Goal: Task Accomplishment & Management: Manage account settings

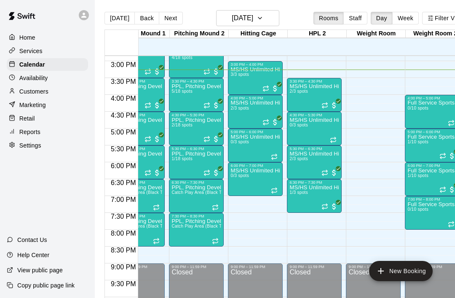
scroll to position [0, 206]
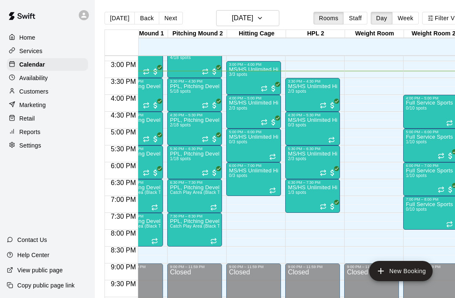
click at [276, 190] on icon "Recurring event" at bounding box center [272, 190] width 7 height 7
click at [321, 209] on div at bounding box center [227, 149] width 455 height 298
click at [326, 209] on icon "Recurring event" at bounding box center [323, 206] width 7 height 7
click at [332, 252] on icon "delete" at bounding box center [329, 252] width 10 height 10
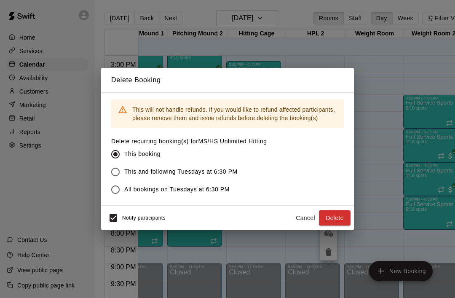
click at [127, 212] on div "Notify participants" at bounding box center [134, 218] width 61 height 18
click at [336, 224] on button "Delete" at bounding box center [335, 218] width 32 height 16
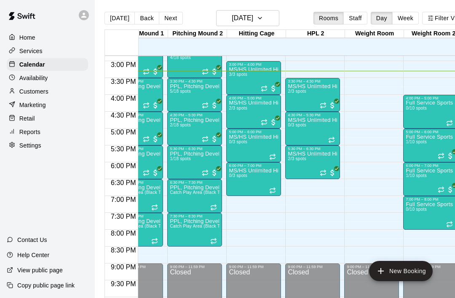
click at [326, 178] on div at bounding box center [313, 178] width 50 height 0
click at [299, 208] on img "edit" at bounding box center [297, 206] width 10 height 10
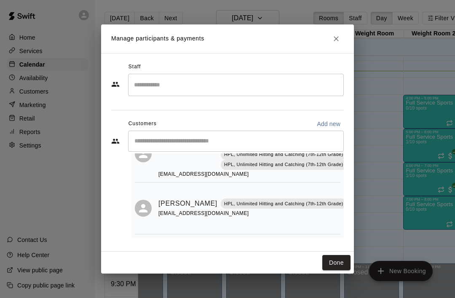
scroll to position [48, 0]
click at [335, 267] on button "Done" at bounding box center [336, 263] width 28 height 16
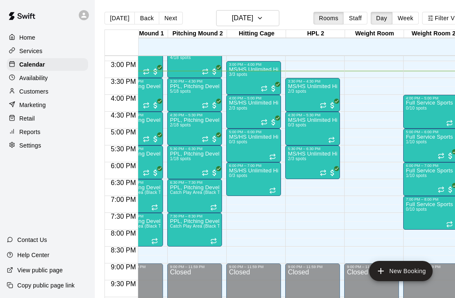
click at [265, 128] on div "MS/HS Unlimited Hitting 2/3 spots" at bounding box center [254, 249] width 50 height 298
click at [238, 133] on img "edit" at bounding box center [238, 130] width 10 height 10
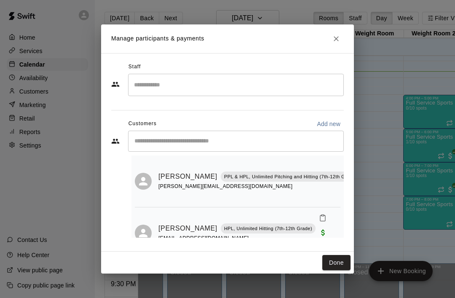
scroll to position [18, 0]
click at [335, 267] on button "Done" at bounding box center [336, 263] width 28 height 16
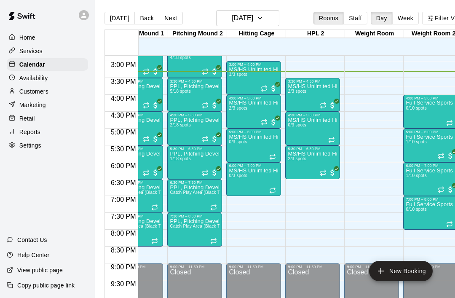
click at [327, 110] on div at bounding box center [313, 110] width 50 height 0
click at [296, 140] on img "edit" at bounding box center [297, 138] width 10 height 10
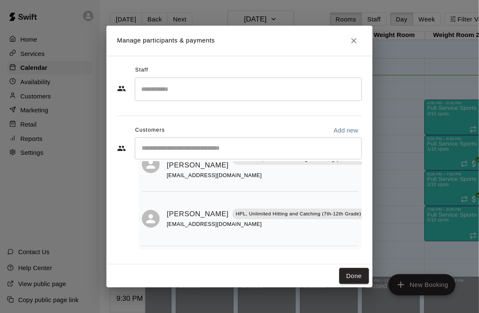
scroll to position [43, 0]
click at [336, 260] on button "Done" at bounding box center [336, 263] width 28 height 16
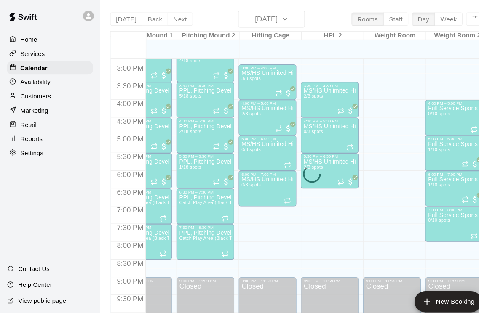
click at [171, 16] on div "[DATE] Back [DATE][DATE] Rooms Staff Day Week Filter View Pitching Screenings 1…" at bounding box center [296, 166] width 385 height 313
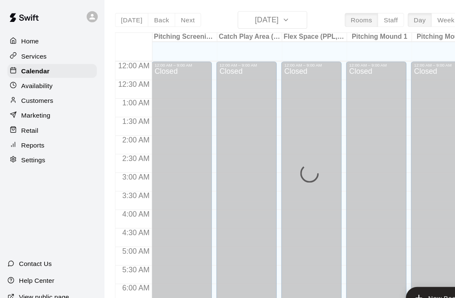
scroll to position [506, 0]
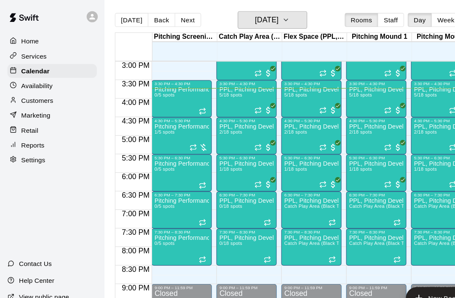
click at [263, 23] on icon "button" at bounding box center [260, 18] width 7 height 10
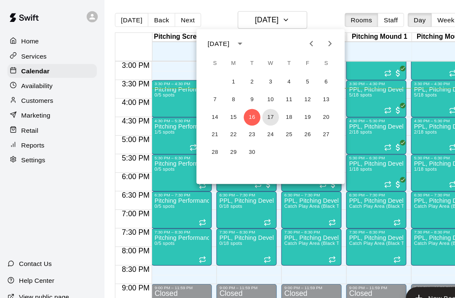
click at [249, 107] on button "17" at bounding box center [245, 106] width 15 height 15
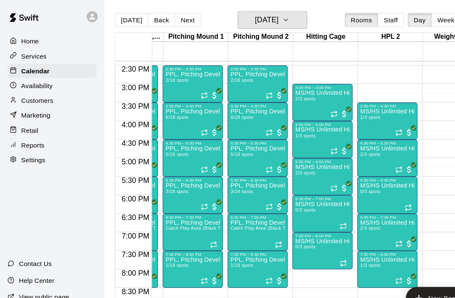
scroll to position [0, 182]
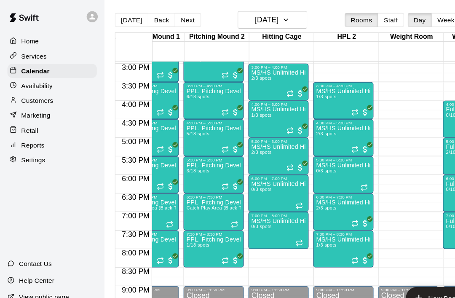
click at [326, 136] on icon "Recurring event" at bounding box center [322, 135] width 7 height 7
click at [265, 87] on div at bounding box center [227, 149] width 455 height 298
click at [263, 86] on icon "Recurring event" at bounding box center [261, 87] width 1 height 2
click at [269, 113] on img "edit" at bounding box center [270, 115] width 10 height 10
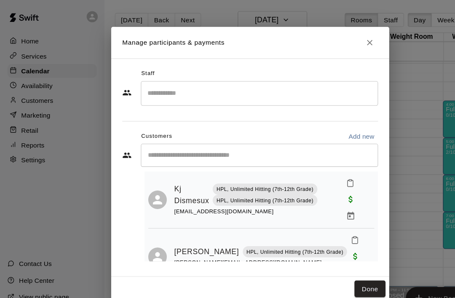
click at [319, 195] on icon "Manage bookings & payment" at bounding box center [319, 196] width 8 height 8
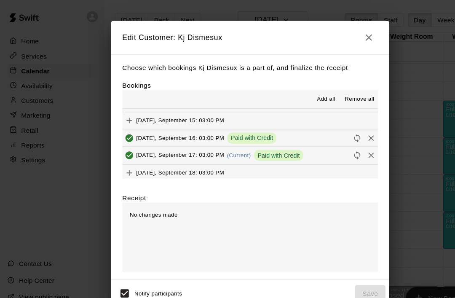
click at [336, 137] on icon "Remove" at bounding box center [337, 141] width 8 height 8
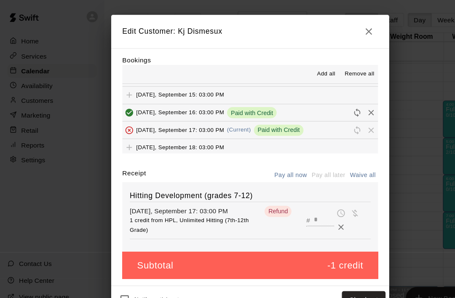
click at [337, 268] on button "Checkout" at bounding box center [331, 273] width 40 height 16
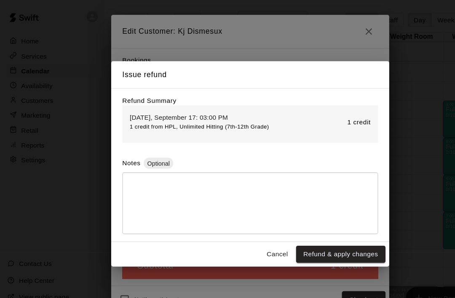
click at [321, 231] on button "Refund & apply changes" at bounding box center [309, 231] width 81 height 16
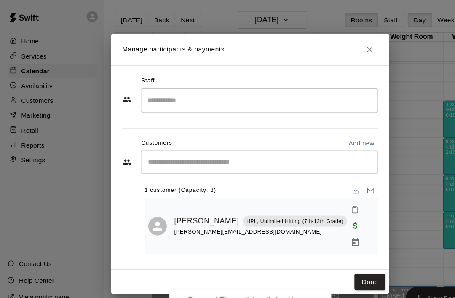
click at [342, 249] on button "Done" at bounding box center [336, 257] width 28 height 16
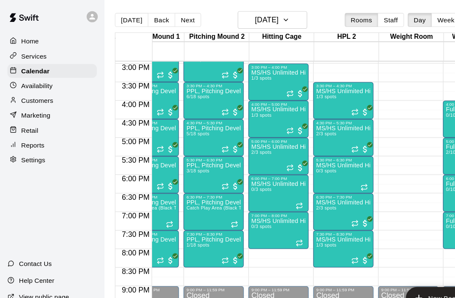
click at [267, 81] on div at bounding box center [268, 85] width 17 height 8
click at [271, 109] on img "edit" at bounding box center [270, 110] width 10 height 10
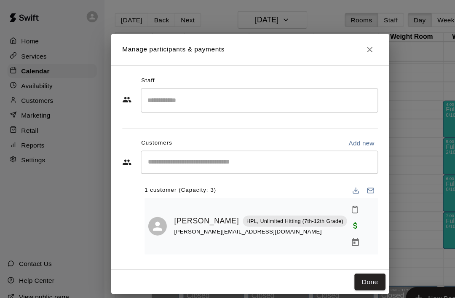
click at [327, 217] on icon "Manage bookings & payment" at bounding box center [323, 220] width 6 height 7
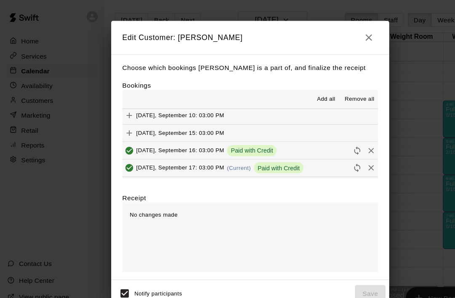
scroll to position [146, 0]
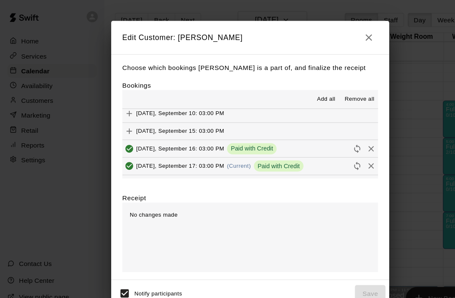
click at [338, 148] on icon "Remove" at bounding box center [337, 151] width 8 height 8
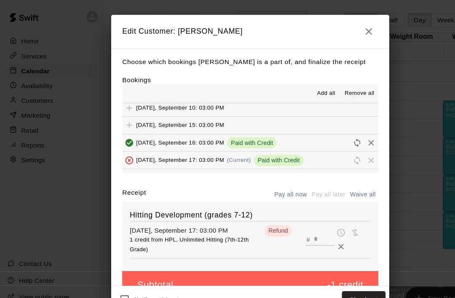
click at [339, 268] on button "Checkout" at bounding box center [331, 273] width 40 height 16
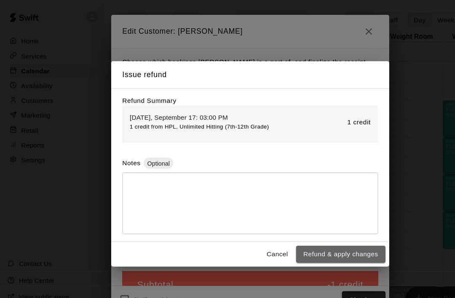
click at [322, 229] on button "Refund & apply changes" at bounding box center [309, 231] width 81 height 16
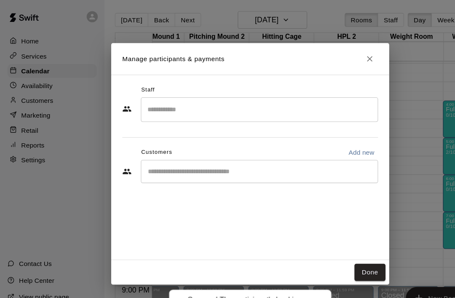
click at [333, 57] on icon "Close" at bounding box center [336, 53] width 8 height 8
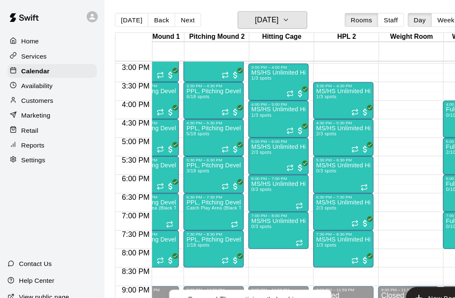
click at [253, 21] on h6 "Wednesday Sep 17" at bounding box center [242, 18] width 21 height 12
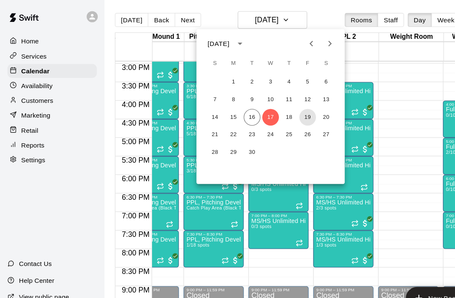
click at [283, 107] on button "19" at bounding box center [279, 106] width 15 height 15
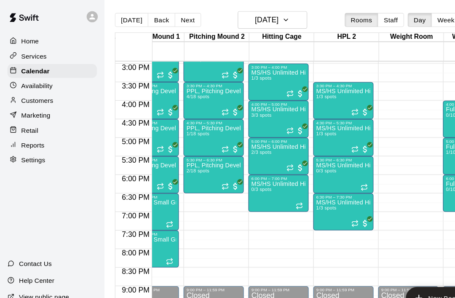
click at [263, 88] on icon "Recurring event" at bounding box center [263, 85] width 7 height 7
click at [270, 109] on img "edit" at bounding box center [270, 111] width 10 height 10
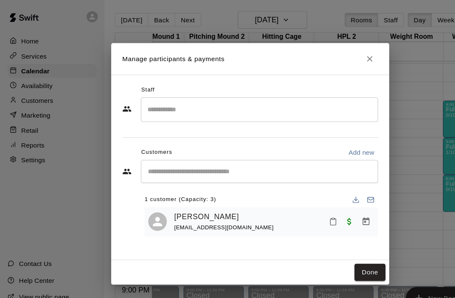
click at [199, 160] on input "Start typing to search customers..." at bounding box center [236, 156] width 208 height 8
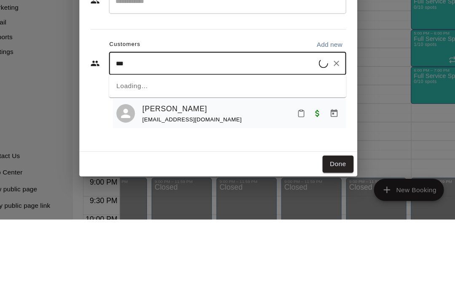
type input "***"
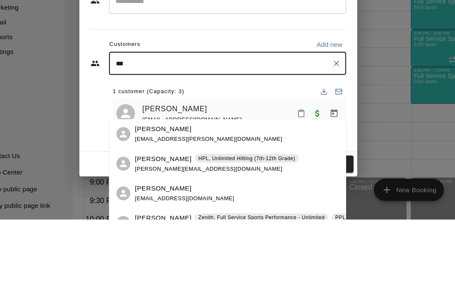
scroll to position [40, 0]
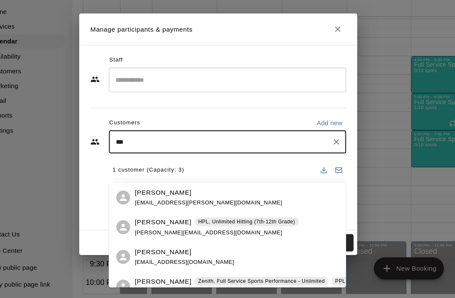
click at [209, 225] on p "HPL, Unlimited Hitting (7th-12th Grade)" at bounding box center [253, 228] width 88 height 7
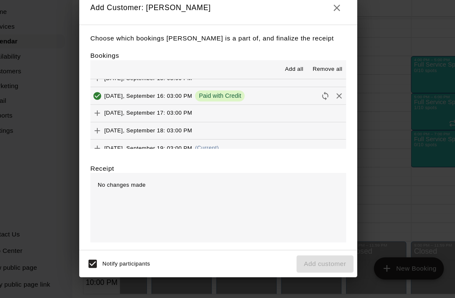
scroll to position [170, 0]
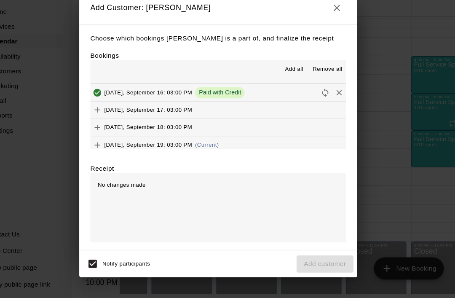
click at [113, 155] on icon "Add" at bounding box center [117, 159] width 8 height 8
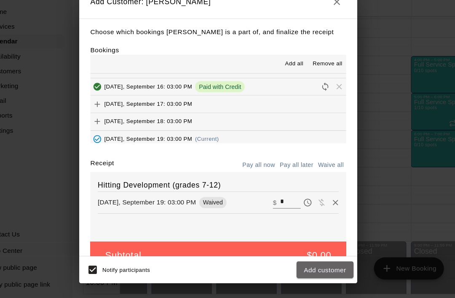
click at [299, 265] on button "Add customer" at bounding box center [325, 273] width 52 height 16
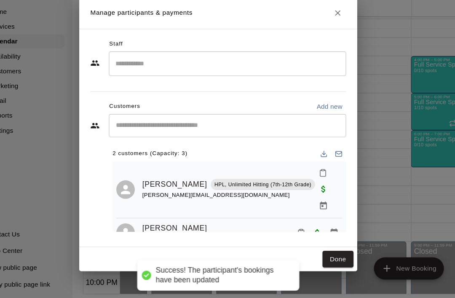
click at [208, 137] on input "Start typing to search customers..." at bounding box center [236, 141] width 208 height 8
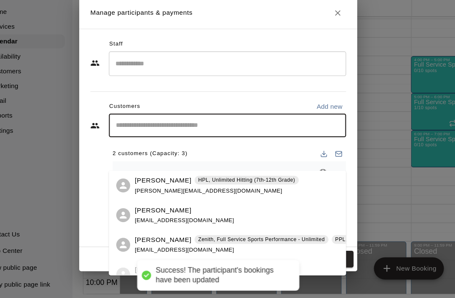
scroll to position [40, 0]
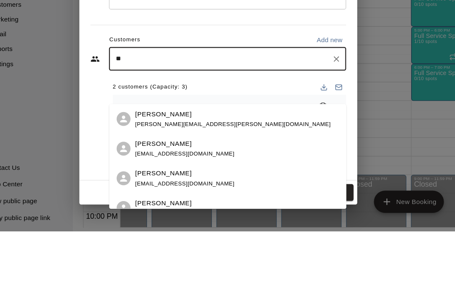
type input "*"
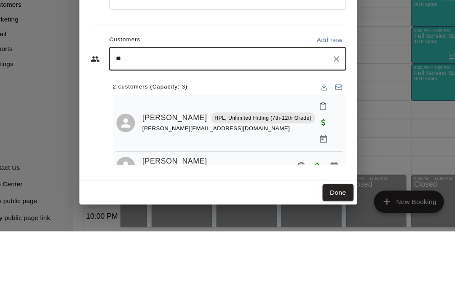
type input "***"
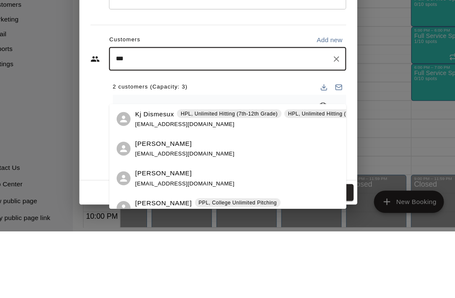
click at [152, 187] on div "Kj Dismesux HPL, Unlimited Hitting (7th-12th Grade) HPL, Unlimited Hitting (7th…" at bounding box center [267, 196] width 230 height 18
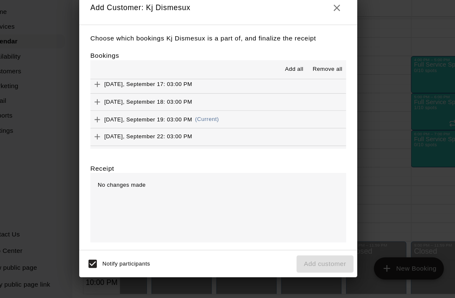
scroll to position [195, 0]
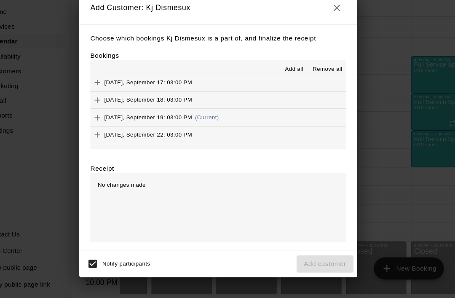
click at [330, 29] on icon "button" at bounding box center [335, 34] width 10 height 10
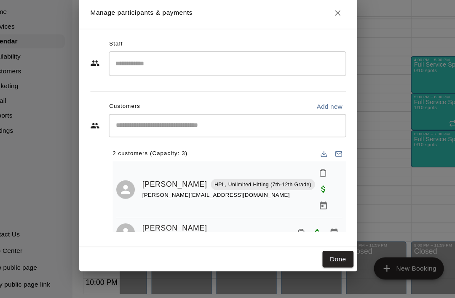
scroll to position [40, 0]
click at [322, 255] on button "Done" at bounding box center [336, 263] width 28 height 16
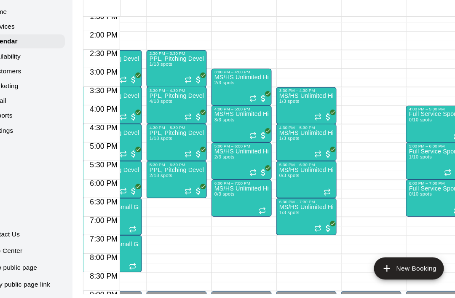
scroll to position [0, 212]
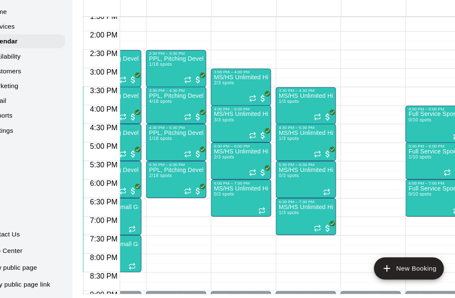
click at [255, 113] on icon "Recurring event" at bounding box center [258, 116] width 7 height 7
click at [230, 83] on img "edit" at bounding box center [235, 88] width 10 height 10
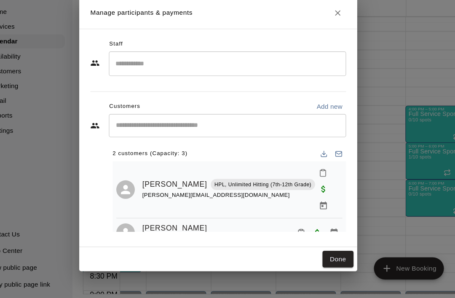
scroll to position [40, 0]
click at [221, 137] on input "Start typing to search customers..." at bounding box center [236, 141] width 208 height 8
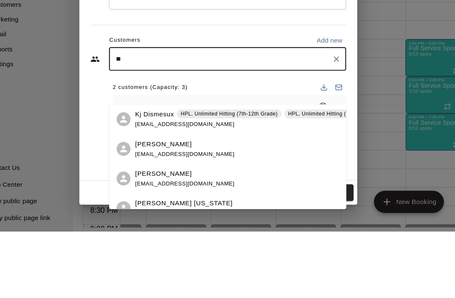
type input "***"
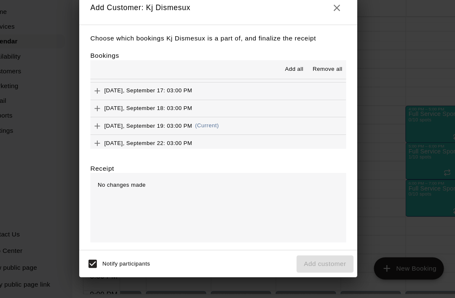
scroll to position [189, 0]
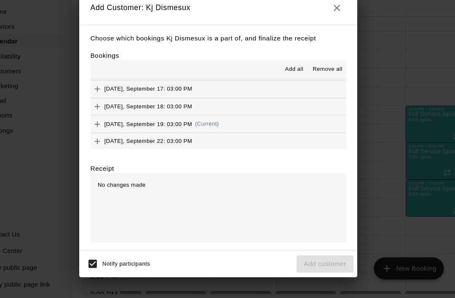
click at [115, 137] on icon "Add" at bounding box center [117, 139] width 5 height 5
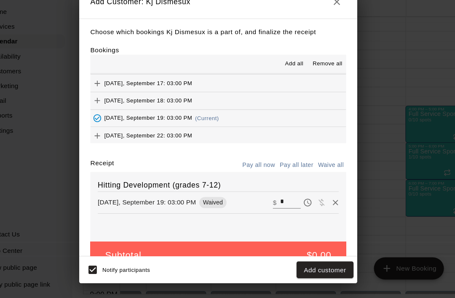
click at [308, 265] on button "Add customer" at bounding box center [325, 273] width 52 height 16
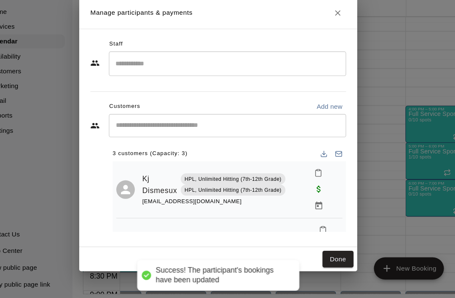
click at [322, 255] on button "Done" at bounding box center [336, 263] width 28 height 16
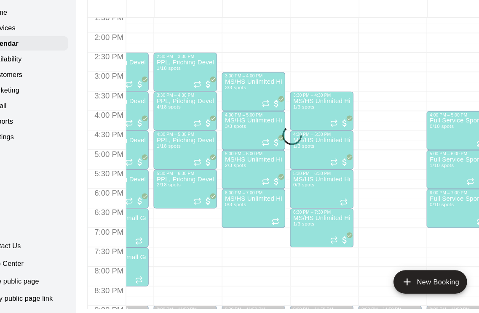
scroll to position [0, 0]
